Goal: Information Seeking & Learning: Learn about a topic

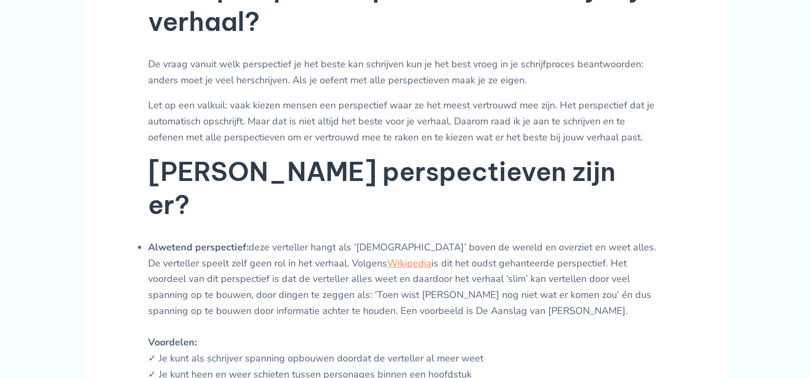
scroll to position [599, 0]
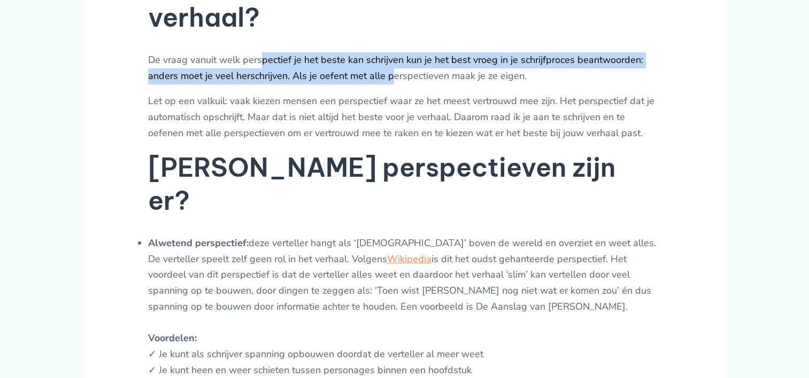
drag, startPoint x: 259, startPoint y: 80, endPoint x: 403, endPoint y: 99, distance: 145.6
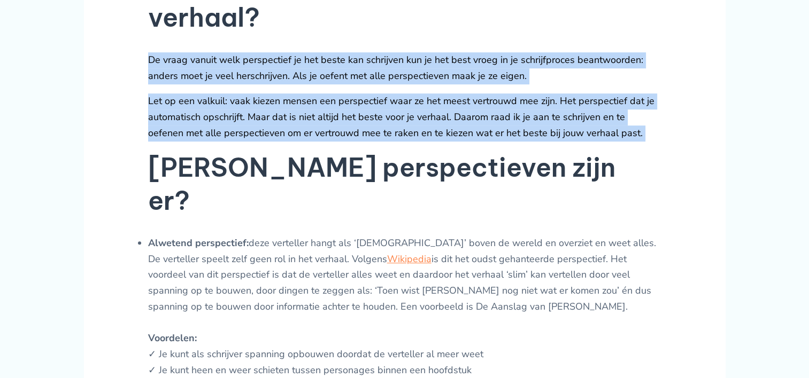
click at [403, 124] on p "Let op een valkuil: vaak kiezen mensen een perspectief waar ze het meest vertro…" at bounding box center [404, 118] width 513 height 48
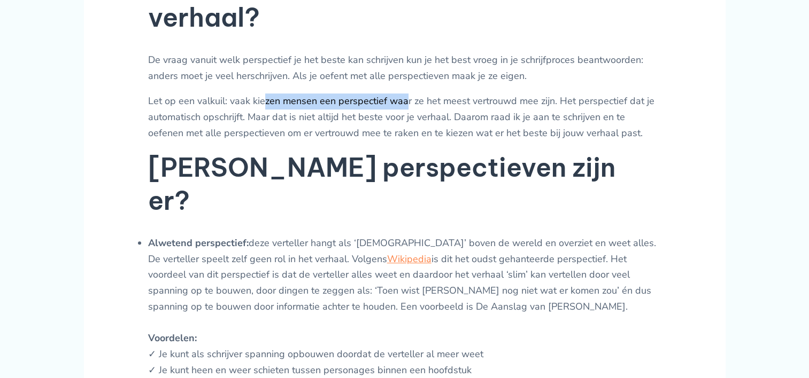
drag, startPoint x: 403, startPoint y: 124, endPoint x: 260, endPoint y: 120, distance: 143.3
click at [260, 120] on p "Let op een valkuil: vaak kiezen mensen een perspectief waar ze het meest vertro…" at bounding box center [404, 118] width 513 height 48
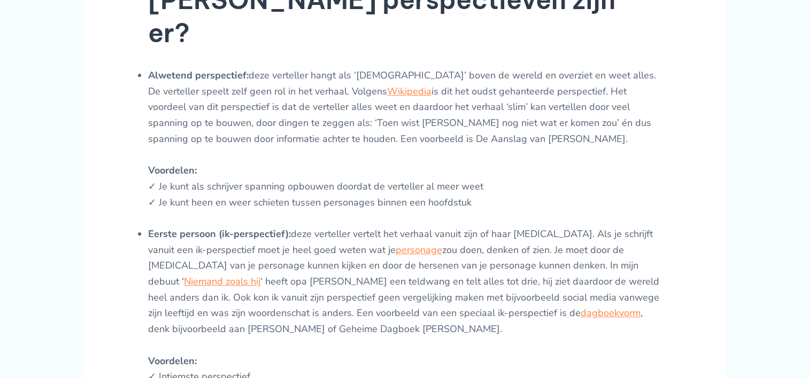
scroll to position [769, 0]
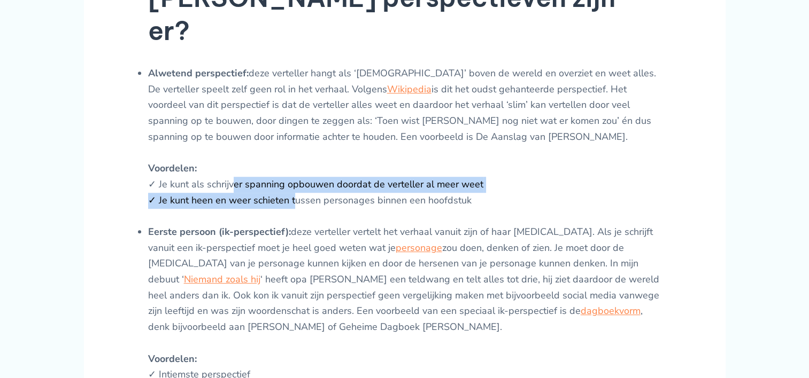
drag, startPoint x: 295, startPoint y: 185, endPoint x: 210, endPoint y: 171, distance: 85.7
click at [210, 171] on li "Alwetend perspectief: deze verteller hangt als ‘[DEMOGRAPHIC_DATA]’ boven de we…" at bounding box center [404, 145] width 513 height 159
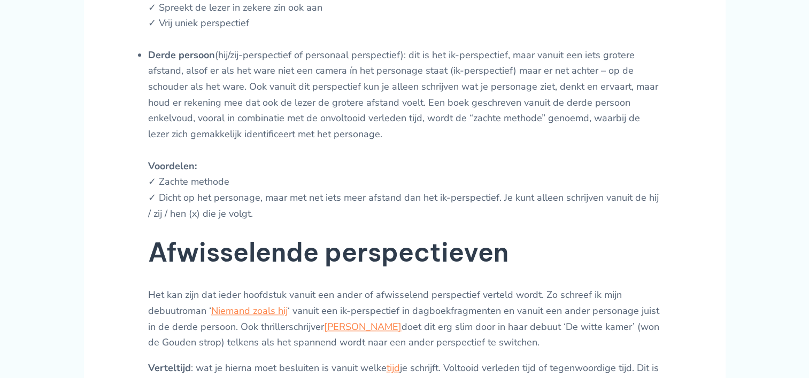
scroll to position [1233, 0]
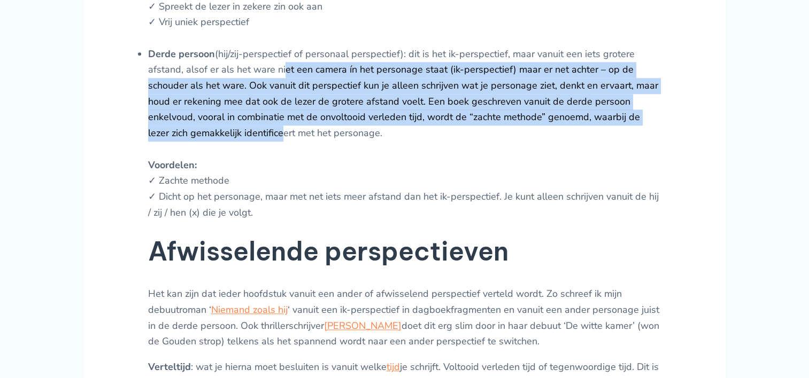
drag, startPoint x: 284, startPoint y: 46, endPoint x: 260, endPoint y: 107, distance: 66.2
click at [260, 107] on li "Derde persoon (hij/zij-perspectief of personaal perspectief): dit is het ik-per…" at bounding box center [404, 134] width 513 height 175
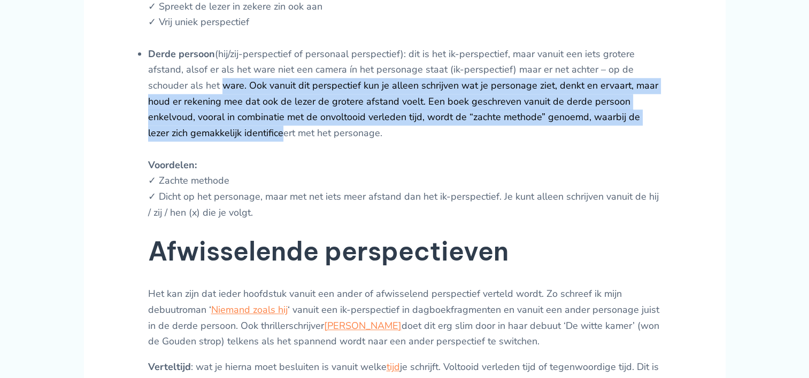
drag, startPoint x: 260, startPoint y: 107, endPoint x: 222, endPoint y: 68, distance: 54.4
click at [222, 68] on li "Derde persoon (hij/zij-perspectief of personaal perspectief): dit is het ik-per…" at bounding box center [404, 134] width 513 height 175
drag, startPoint x: 222, startPoint y: 68, endPoint x: 297, endPoint y: 129, distance: 96.2
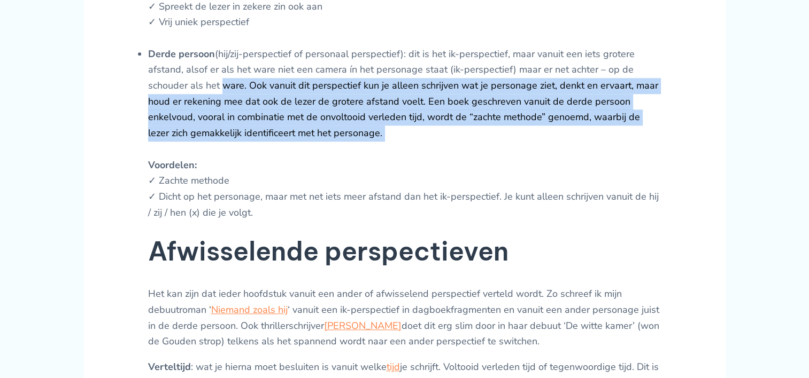
click at [297, 129] on li "Derde persoon (hij/zij-perspectief of personaal perspectief): dit is het ik-per…" at bounding box center [404, 134] width 513 height 175
drag, startPoint x: 297, startPoint y: 129, endPoint x: 283, endPoint y: 64, distance: 66.7
click at [283, 64] on li "Derde persoon (hij/zij-perspectief of personaal perspectief): dit is het ik-per…" at bounding box center [404, 134] width 513 height 175
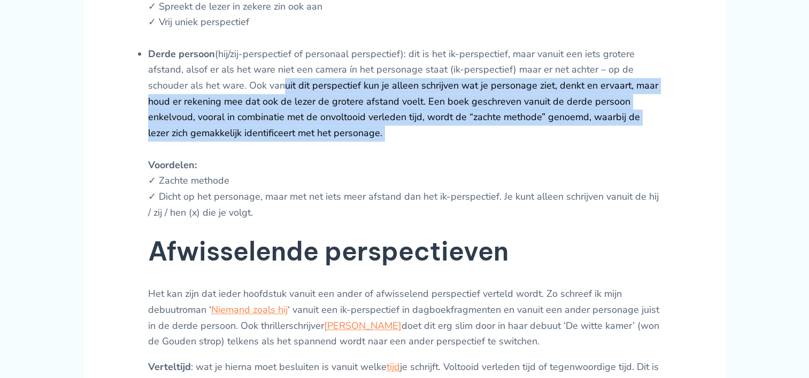
click at [283, 64] on li "Derde persoon (hij/zij-perspectief of personaal perspectief): dit is het ik-per…" at bounding box center [404, 134] width 513 height 175
drag, startPoint x: 283, startPoint y: 64, endPoint x: 296, endPoint y: 117, distance: 54.4
click at [296, 117] on li "Derde persoon (hij/zij-perspectief of personaal perspectief): dit is het ik-per…" at bounding box center [404, 134] width 513 height 175
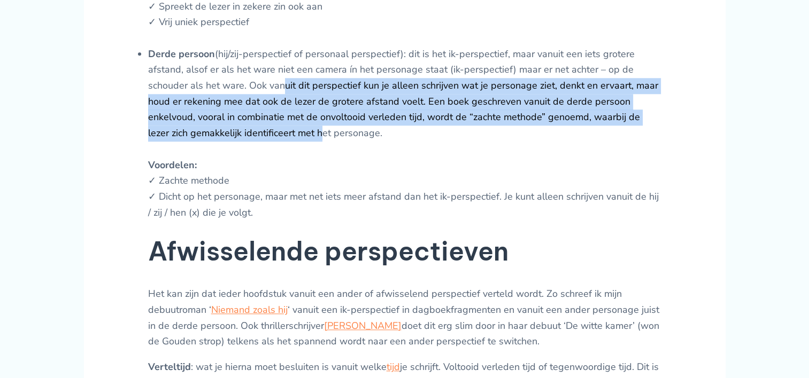
click at [296, 117] on li "Derde persoon (hij/zij-perspectief of personaal perspectief): dit is het ik-per…" at bounding box center [404, 134] width 513 height 175
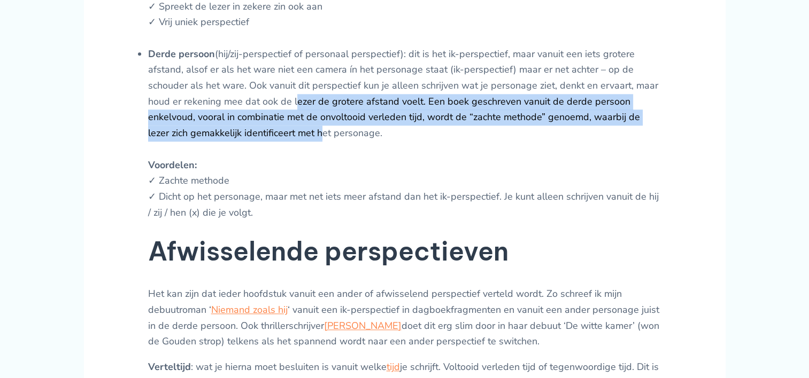
drag, startPoint x: 296, startPoint y: 117, endPoint x: 298, endPoint y: 71, distance: 45.5
click at [298, 71] on li "Derde persoon (hij/zij-perspectief of personaal perspectief): dit is het ik-per…" at bounding box center [404, 134] width 513 height 175
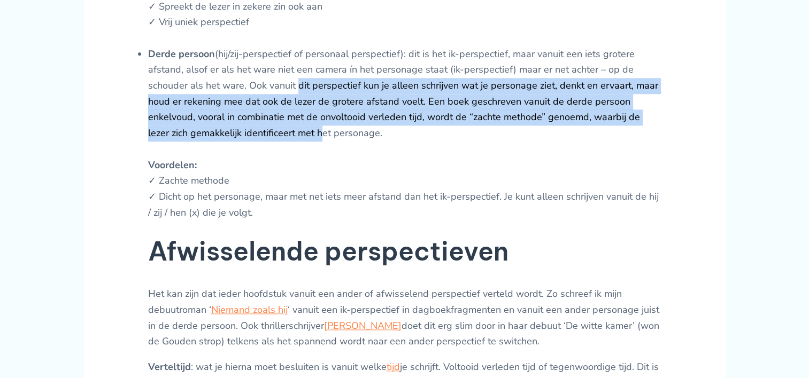
click at [298, 71] on li "Derde persoon (hij/zij-perspectief of personaal perspectief): dit is het ik-per…" at bounding box center [404, 134] width 513 height 175
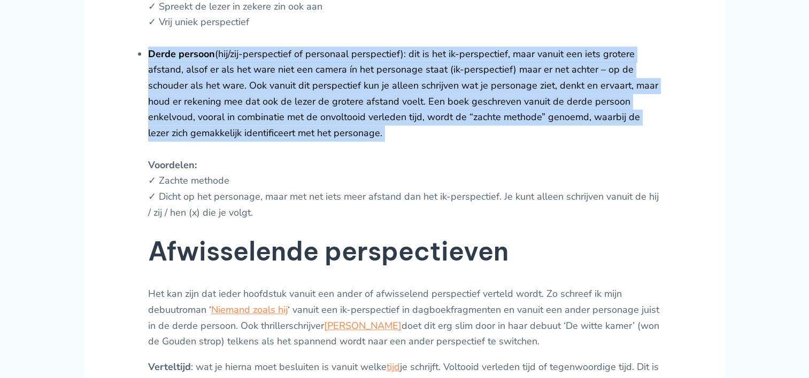
click at [298, 71] on li "Derde persoon (hij/zij-perspectief of personaal perspectief): dit is het ik-per…" at bounding box center [404, 134] width 513 height 175
click at [323, 110] on li "Derde persoon (hij/zij-perspectief of personaal perspectief): dit is het ik-per…" at bounding box center [404, 134] width 513 height 175
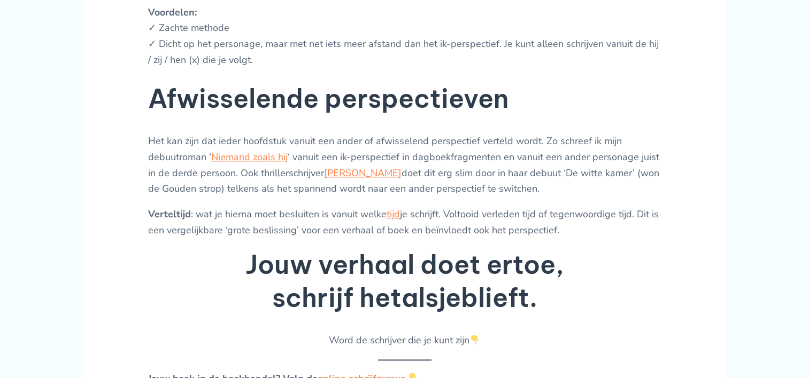
scroll to position [1385, 0]
drag, startPoint x: 374, startPoint y: 97, endPoint x: 374, endPoint y: 122, distance: 24.6
click at [374, 122] on div "Elk verhaal heeft een vertelperspectief van waaruit het verhaal verteld wordt. …" at bounding box center [404, 152] width 513 height 2153
click at [374, 134] on p "Het kan zijn dat ieder hoofdstuk vanuit een ander of afwisselend perspectief ve…" at bounding box center [404, 166] width 513 height 64
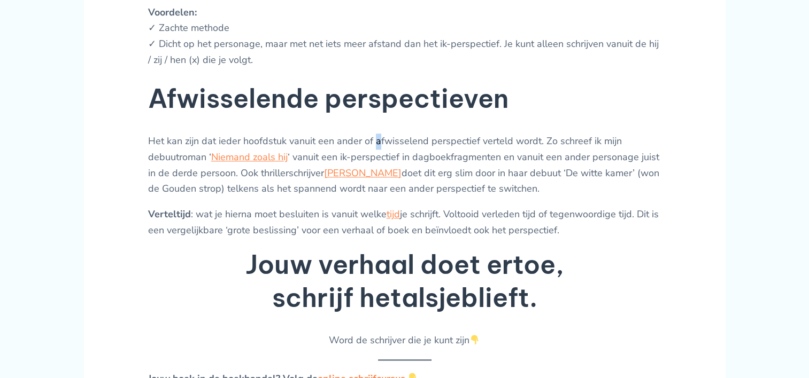
click at [374, 134] on p "Het kan zijn dat ieder hoofdstuk vanuit een ander of afwisselend perspectief ve…" at bounding box center [404, 166] width 513 height 64
click at [545, 139] on p "Het kan zijn dat ieder hoofdstuk vanuit een ander of afwisselend perspectief ve…" at bounding box center [404, 166] width 513 height 64
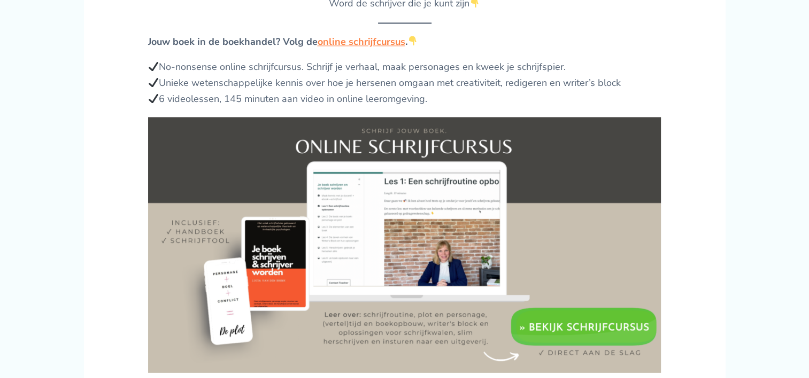
scroll to position [1735, 0]
